Goal: Navigation & Orientation: Find specific page/section

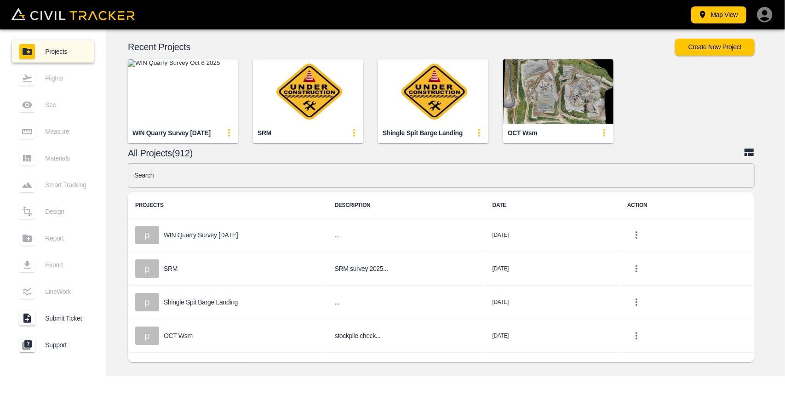
click at [198, 113] on img "button" at bounding box center [183, 91] width 110 height 64
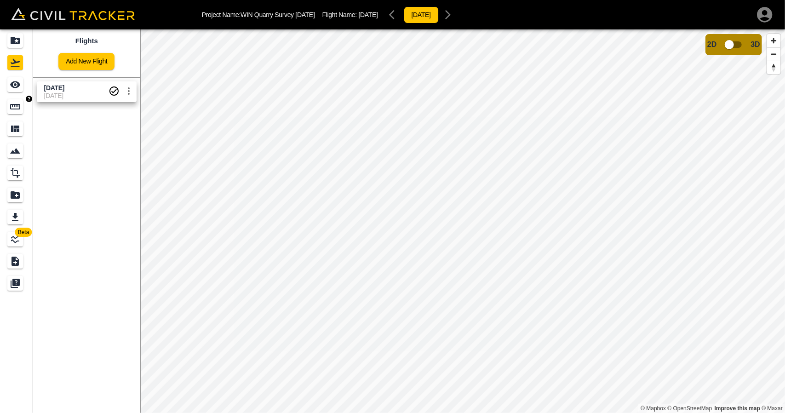
click at [0, 105] on link at bounding box center [16, 107] width 33 height 22
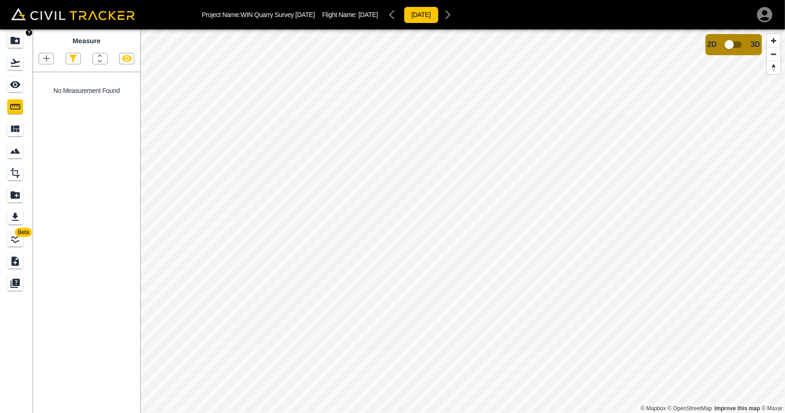
click at [18, 46] on icon "Projects" at bounding box center [15, 40] width 11 height 11
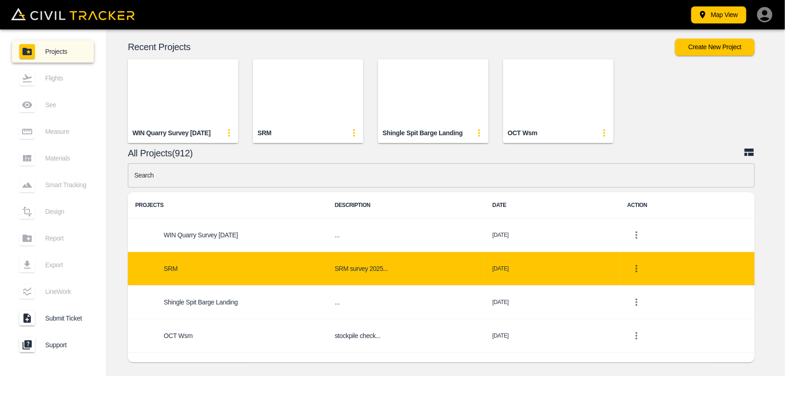
scroll to position [46, 0]
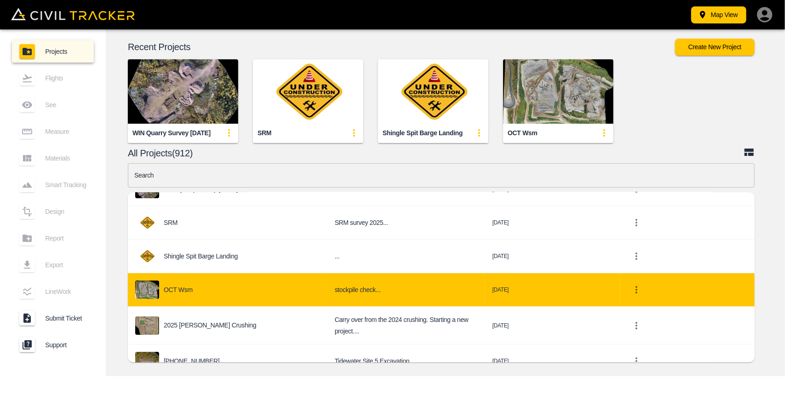
click at [188, 299] on td "OCT wsm" at bounding box center [228, 290] width 200 height 34
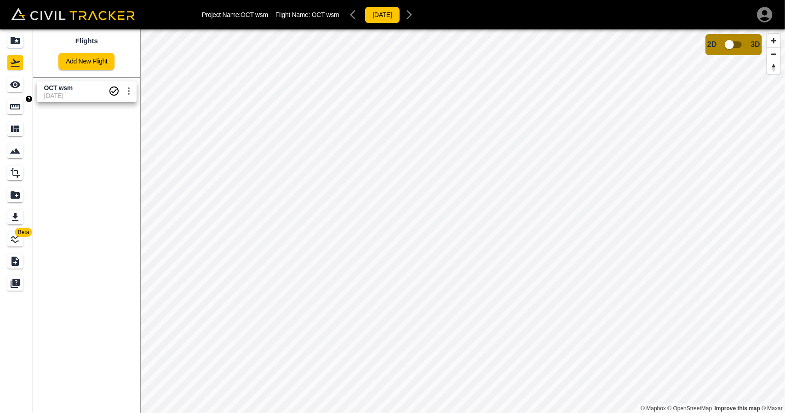
click at [17, 112] on icon "Measure" at bounding box center [15, 106] width 11 height 11
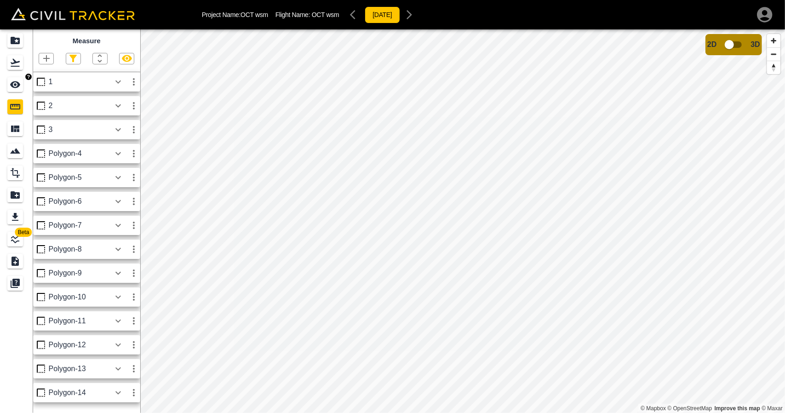
click at [15, 84] on icon "See" at bounding box center [15, 84] width 10 height 7
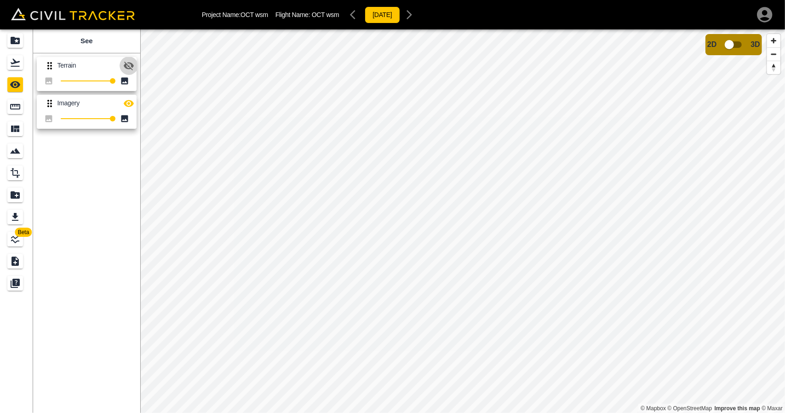
click at [129, 65] on icon "button" at bounding box center [128, 65] width 11 height 11
click at [130, 109] on button "button" at bounding box center [129, 103] width 18 height 18
click at [127, 104] on icon "button" at bounding box center [129, 103] width 10 height 9
click at [128, 69] on icon "button" at bounding box center [128, 65] width 11 height 11
drag, startPoint x: 21, startPoint y: 66, endPoint x: 24, endPoint y: 48, distance: 18.2
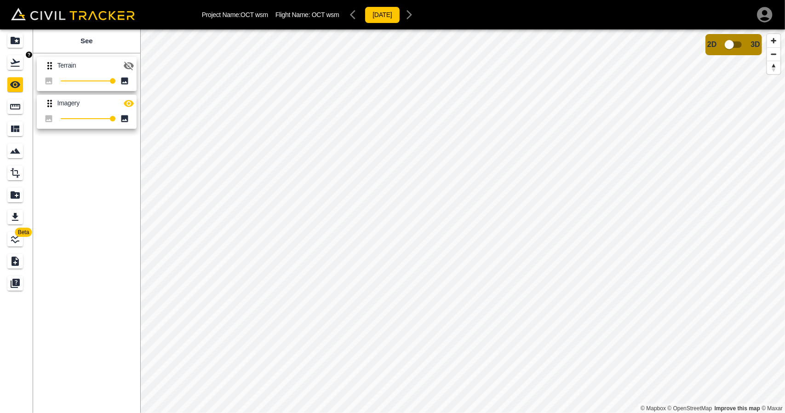
click at [22, 65] on div "Flights" at bounding box center [15, 62] width 16 height 15
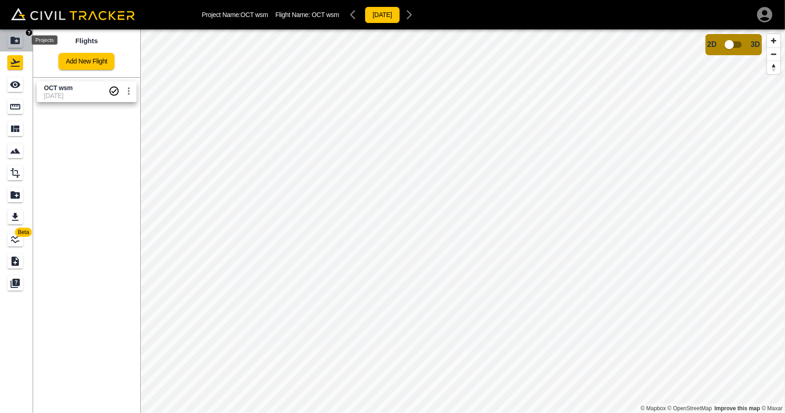
click at [23, 43] on div "Projects" at bounding box center [15, 40] width 16 height 15
